Goal: Task Accomplishment & Management: Use online tool/utility

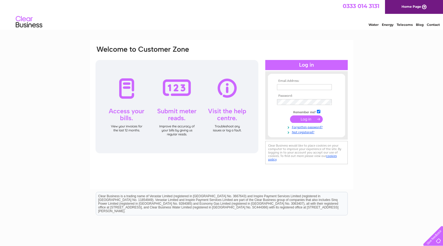
type input "gareth@gswrec.co.uk"
click at [302, 122] on input "submit" at bounding box center [306, 118] width 33 height 7
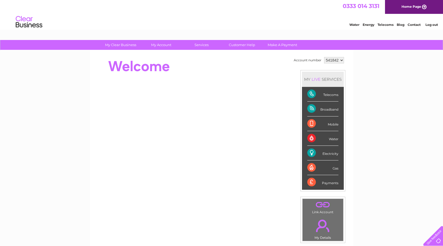
click at [313, 152] on div "Electricity" at bounding box center [322, 153] width 31 height 15
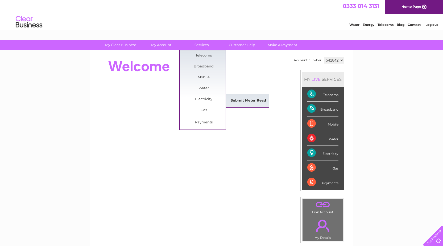
click at [246, 100] on link "Submit Meter Read" at bounding box center [248, 100] width 44 height 11
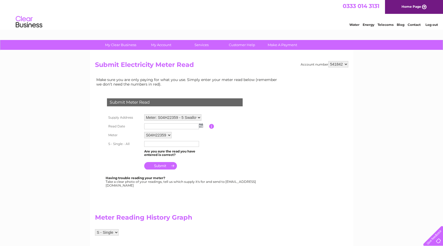
click at [201, 125] on img at bounding box center [201, 125] width 4 height 4
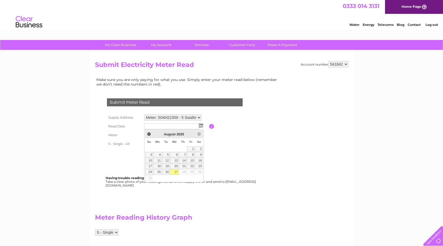
click at [177, 171] on link "27" at bounding box center [174, 171] width 9 height 5
type input "[DATE]"
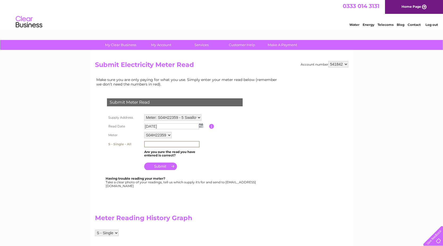
click at [148, 144] on input "text" at bounding box center [171, 144] width 55 height 6
click at [148, 143] on input "text" at bounding box center [171, 144] width 55 height 6
click at [154, 144] on input "86284" at bounding box center [171, 144] width 55 height 6
type input "86285"
click at [166, 167] on input "submit" at bounding box center [160, 165] width 33 height 7
